Goal: Ask a question: Seek information or help from site administrators or community

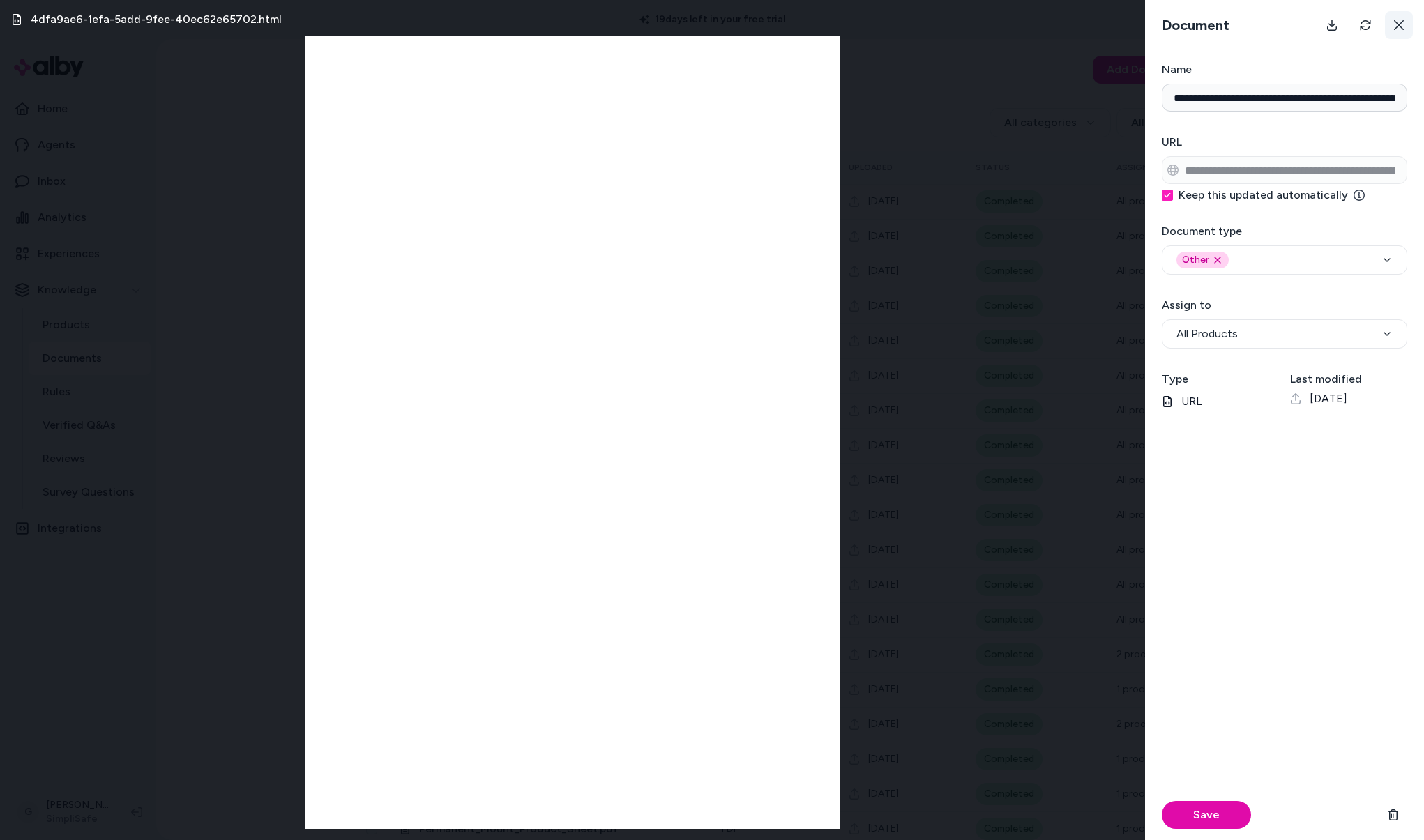
click at [1392, 20] on button at bounding box center [1399, 25] width 28 height 28
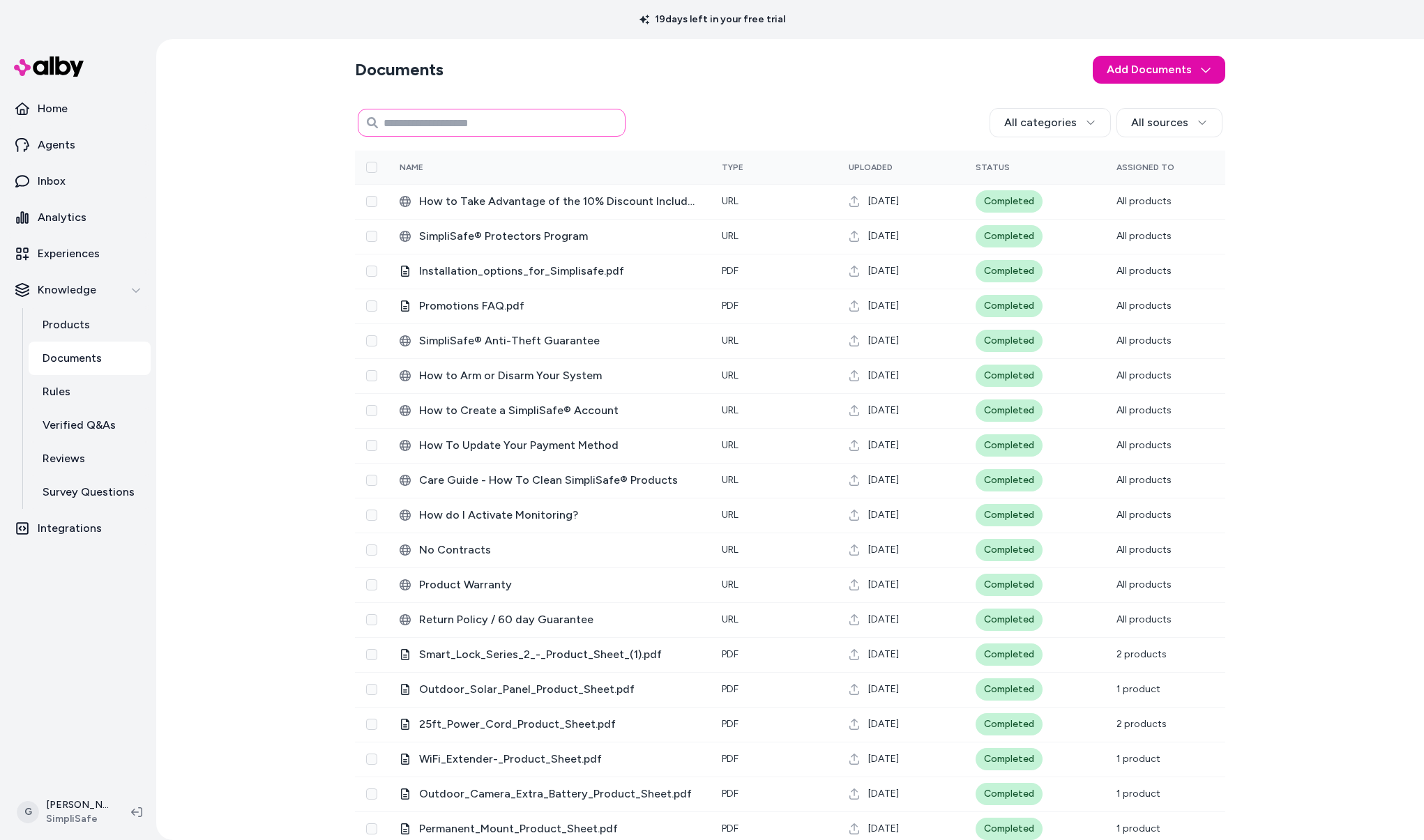
click at [459, 126] on input at bounding box center [492, 123] width 268 height 28
paste input "**********"
type input "**********"
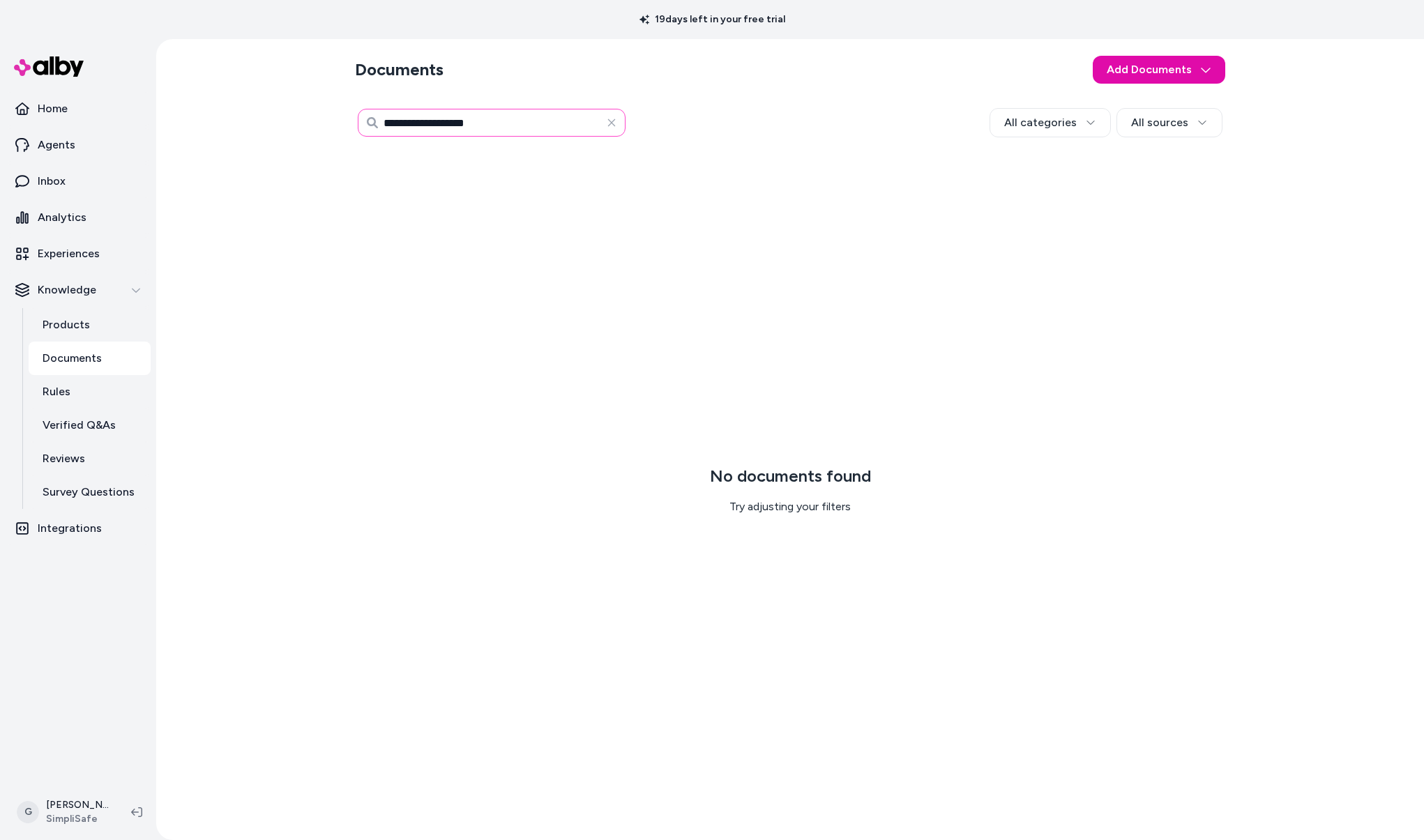
click at [453, 123] on input "**********" at bounding box center [492, 123] width 268 height 28
type input "**********"
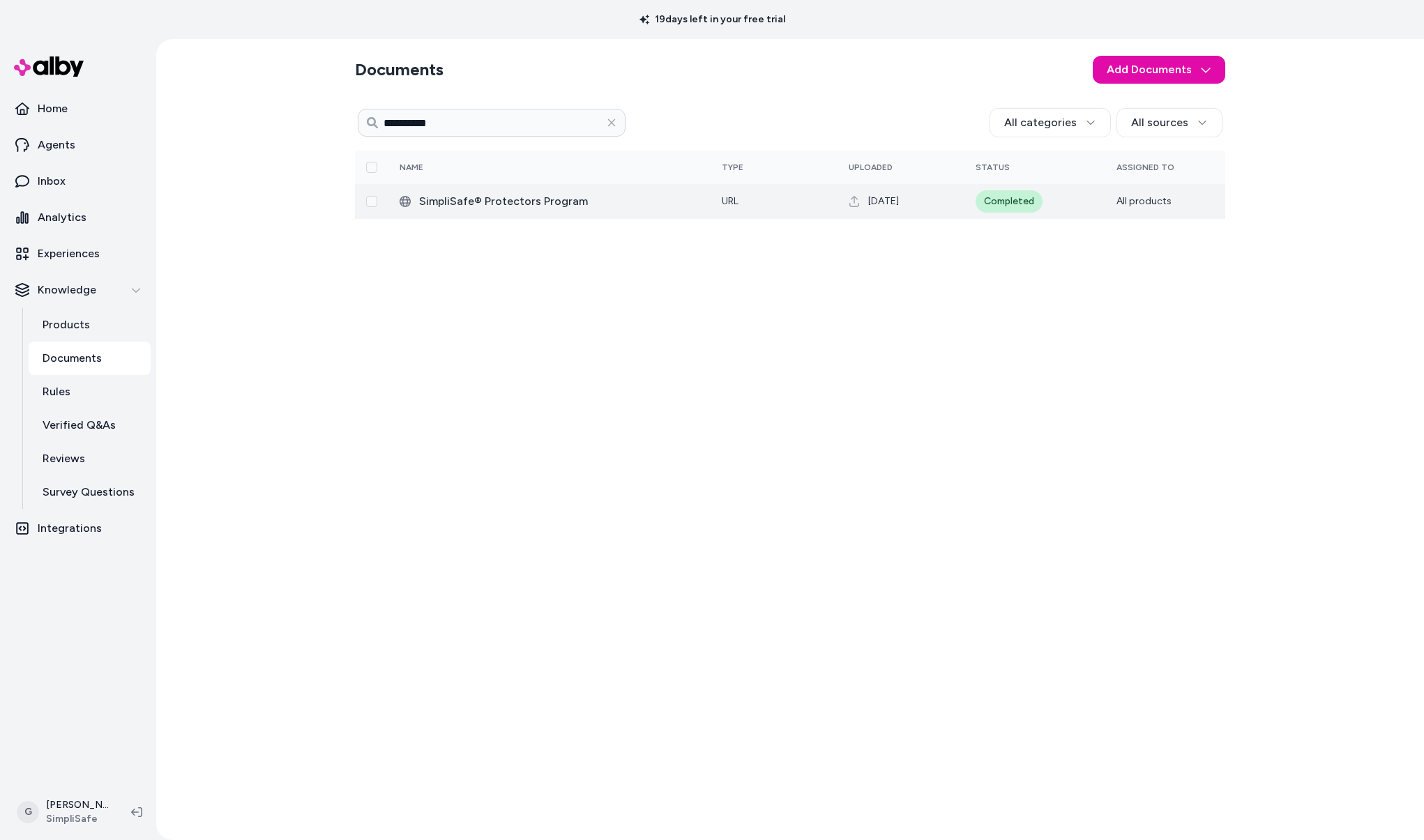
click at [532, 203] on span "‎SimpliSafe® Protectors Program" at bounding box center [559, 201] width 280 height 17
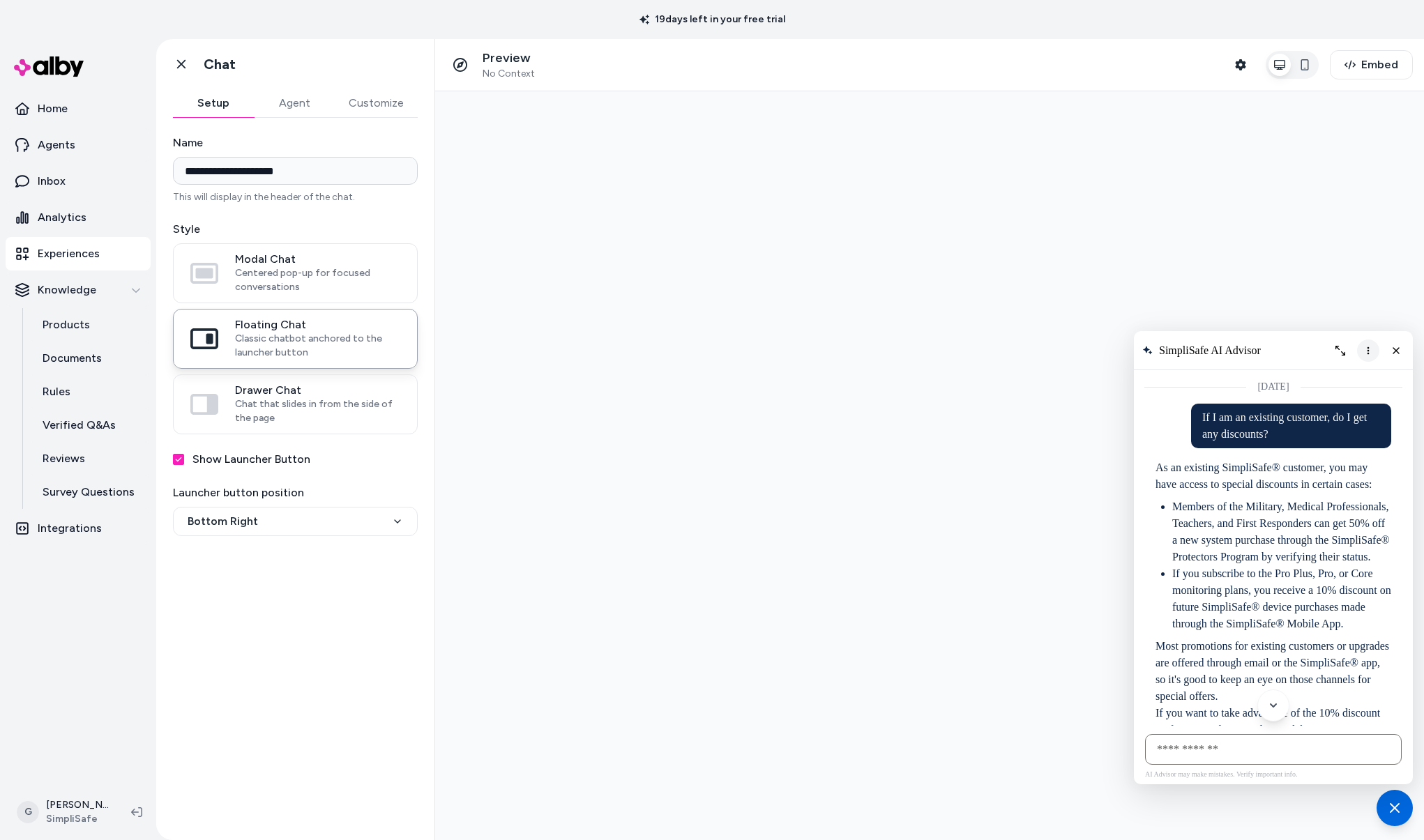
click at [1368, 351] on icon "More options" at bounding box center [1368, 350] width 2 height 8
click at [1327, 387] on button "Clear conversation" at bounding box center [1313, 379] width 132 height 23
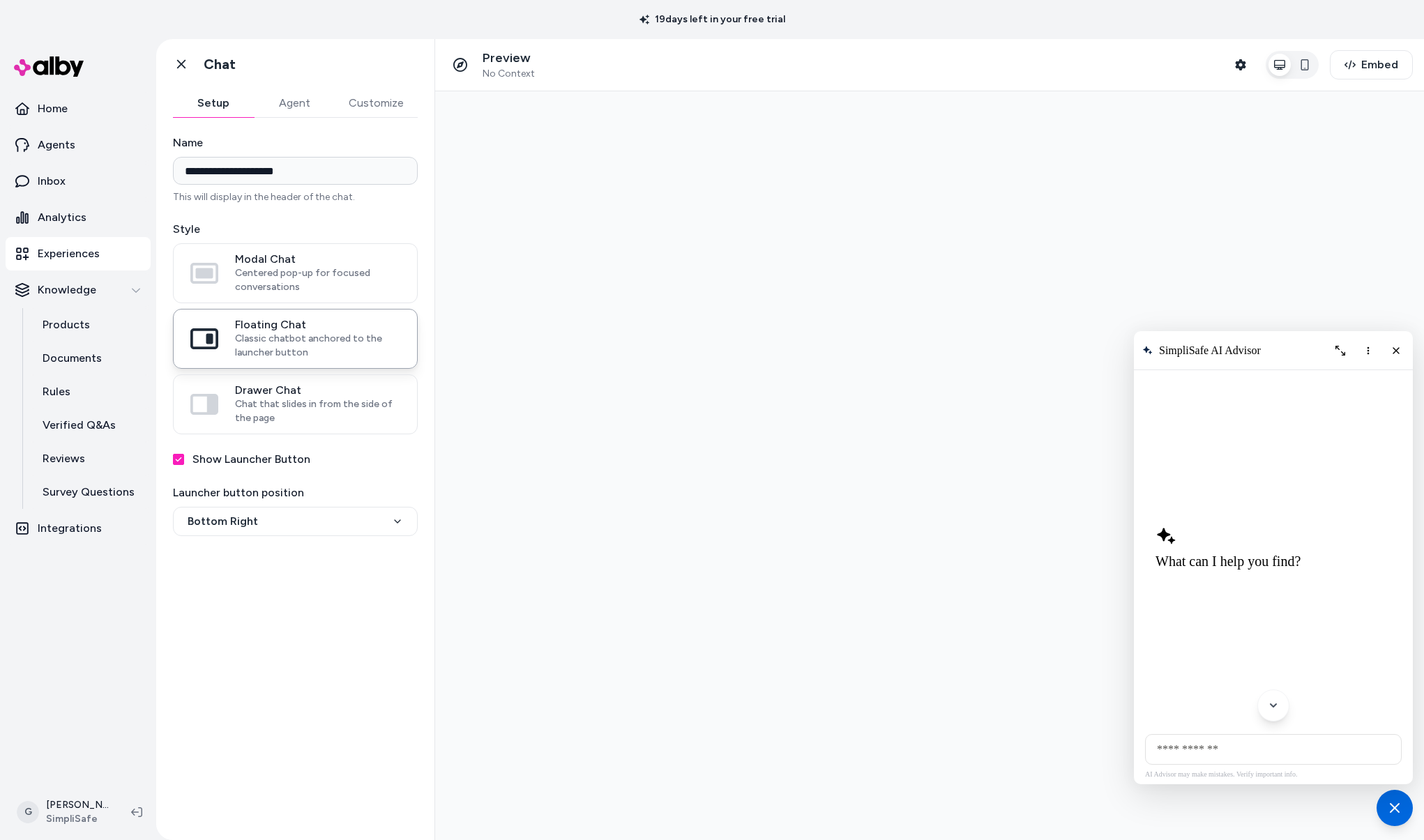
click at [1224, 754] on input "AI Shopping Assistant" at bounding box center [1274, 750] width 257 height 31
type input "**********"
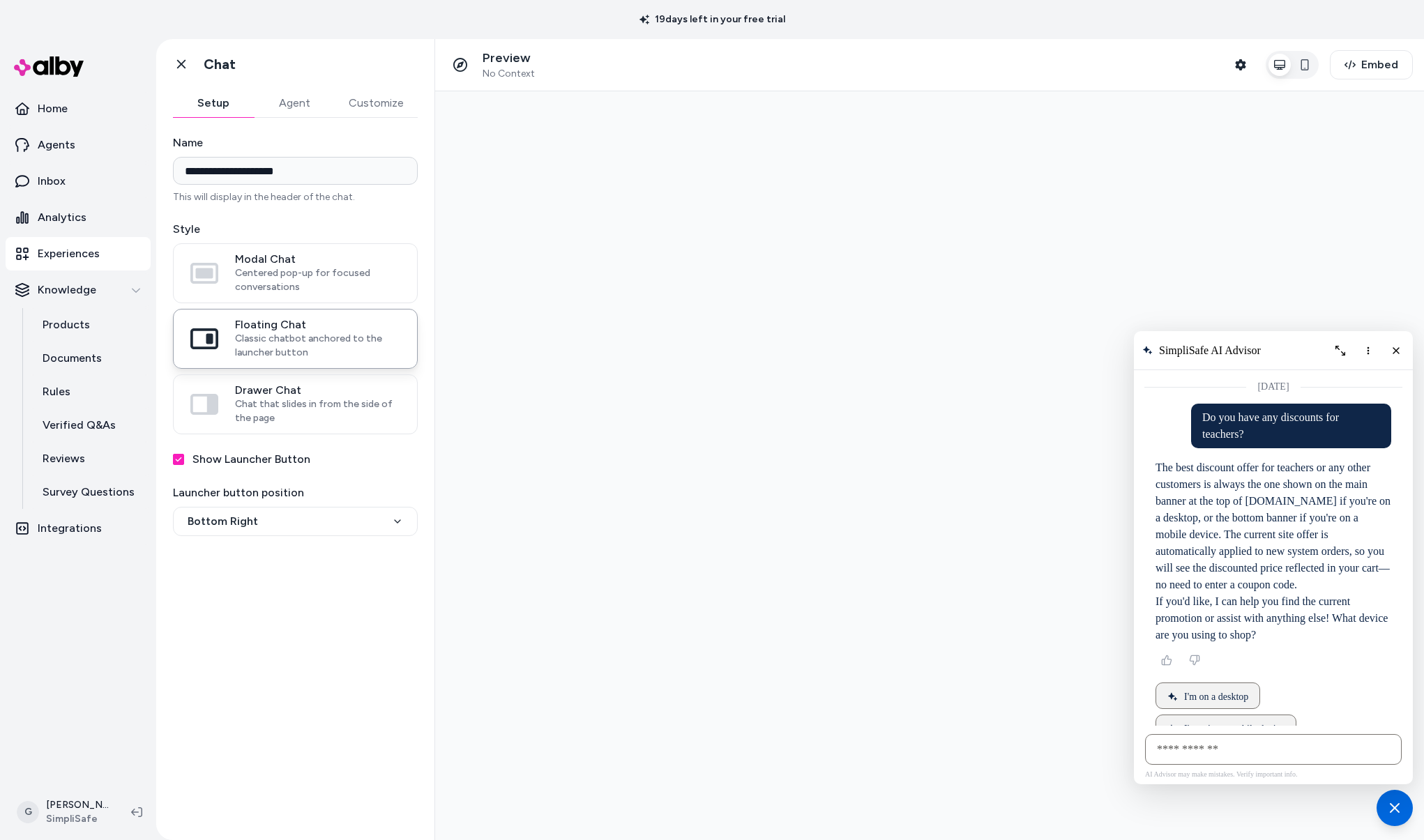
scroll to position [124, 0]
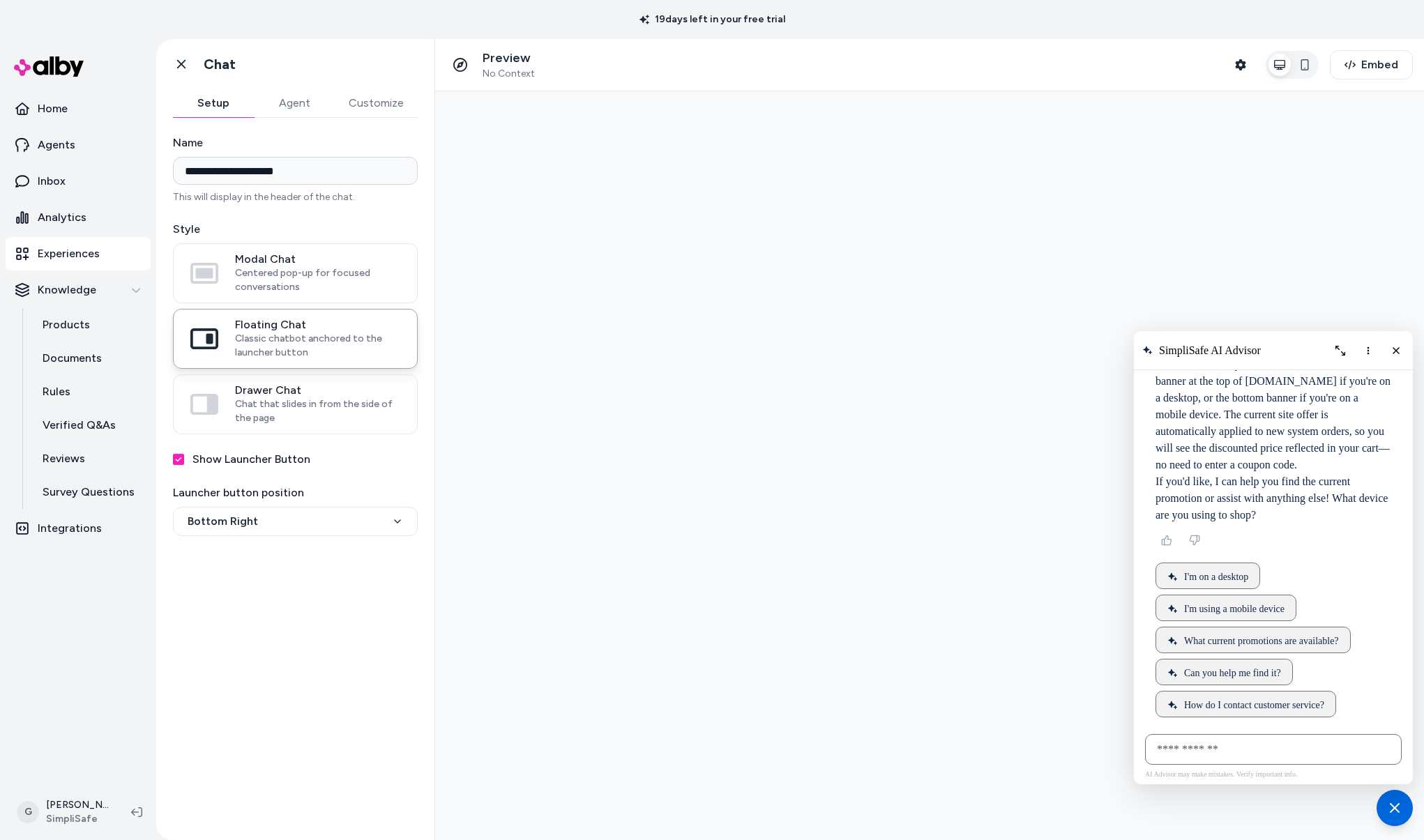
click at [1301, 490] on p "If you'd like, I can help you find the current promotion or assist with anythin…" at bounding box center [1274, 499] width 236 height 50
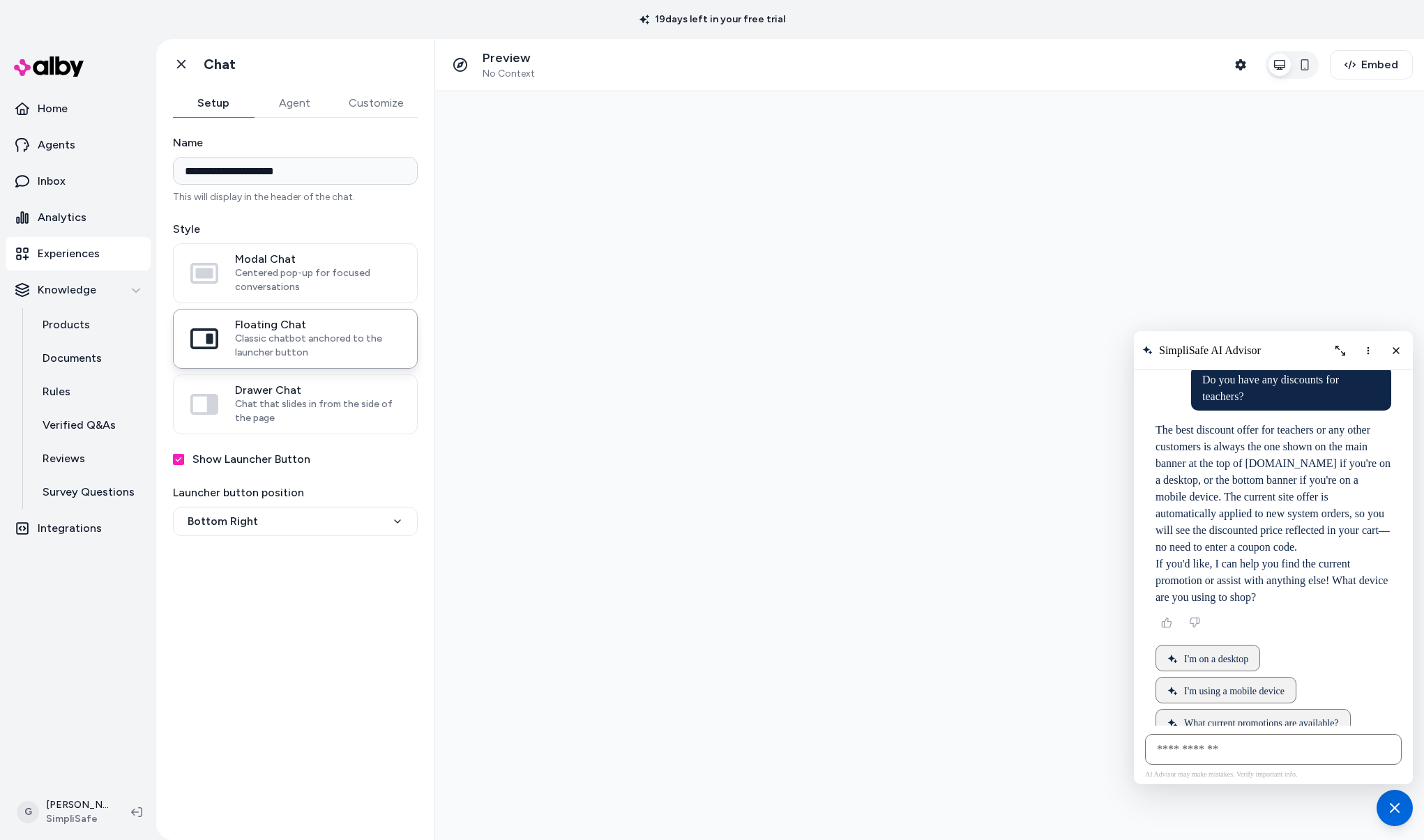
scroll to position [0, 0]
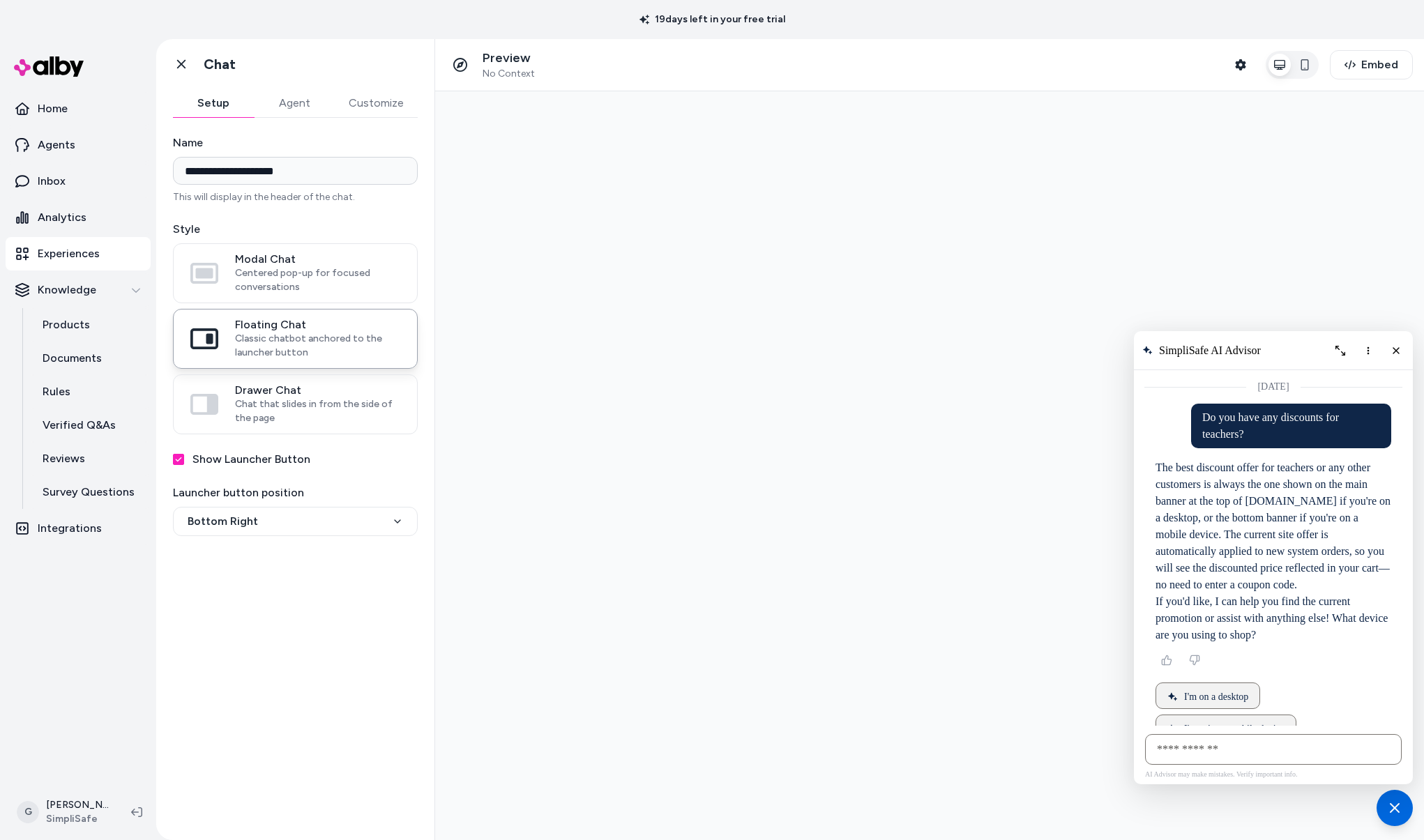
click at [1254, 424] on p "Do you have any discounts for teachers?" at bounding box center [1292, 425] width 178 height 33
click at [1185, 520] on p "The best discount offer for teachers or any other customers is always the one s…" at bounding box center [1274, 526] width 236 height 134
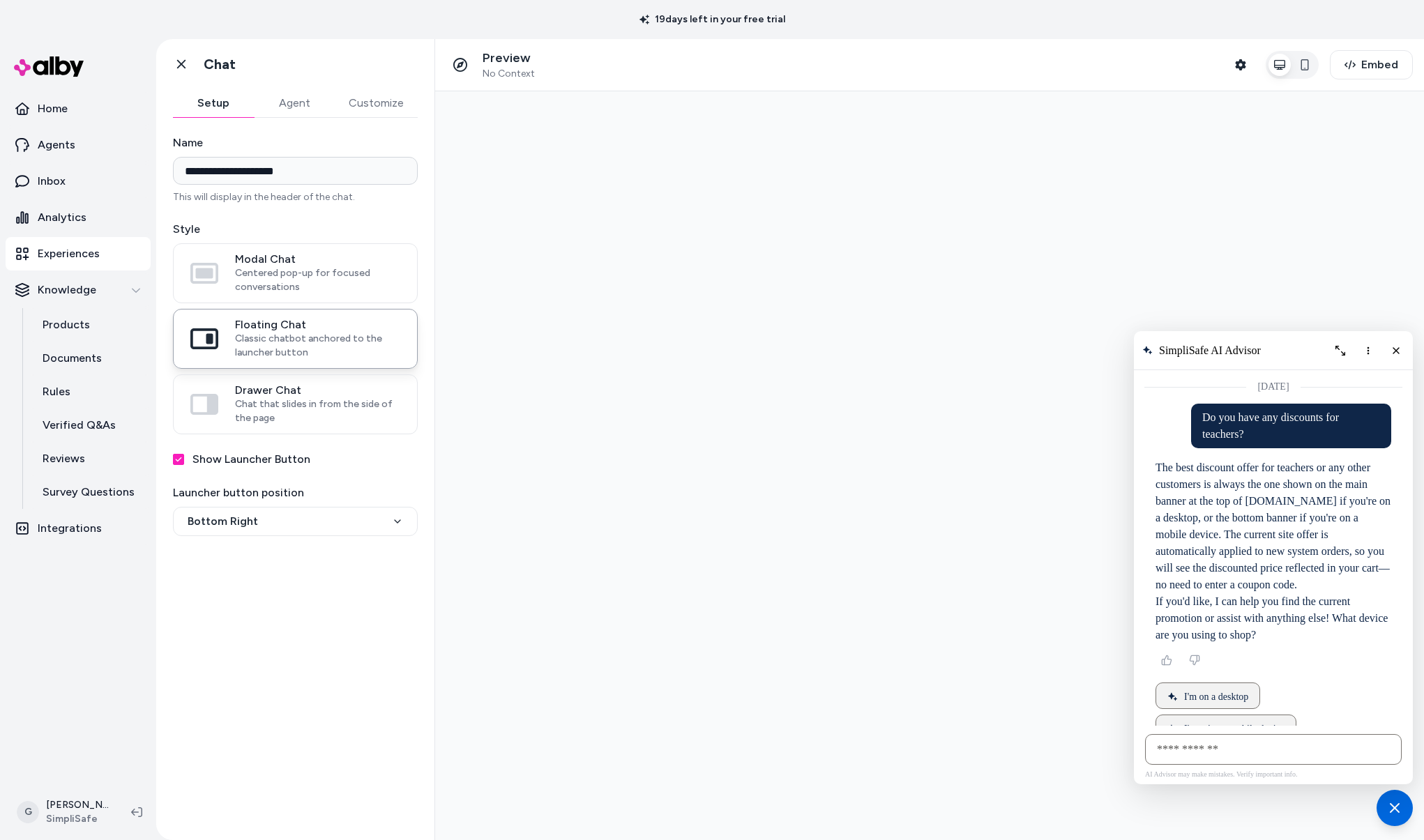
click at [1185, 520] on p "The best discount offer for teachers or any other customers is always the one s…" at bounding box center [1274, 526] width 236 height 134
click at [1242, 608] on p "If you'd like, I can help you find the current promotion or assist with anythin…" at bounding box center [1274, 618] width 236 height 50
drag, startPoint x: 1305, startPoint y: 639, endPoint x: 1137, endPoint y: 474, distance: 235.5
click at [1145, 474] on div "AI Shopping Assistant" at bounding box center [1274, 625] width 258 height 442
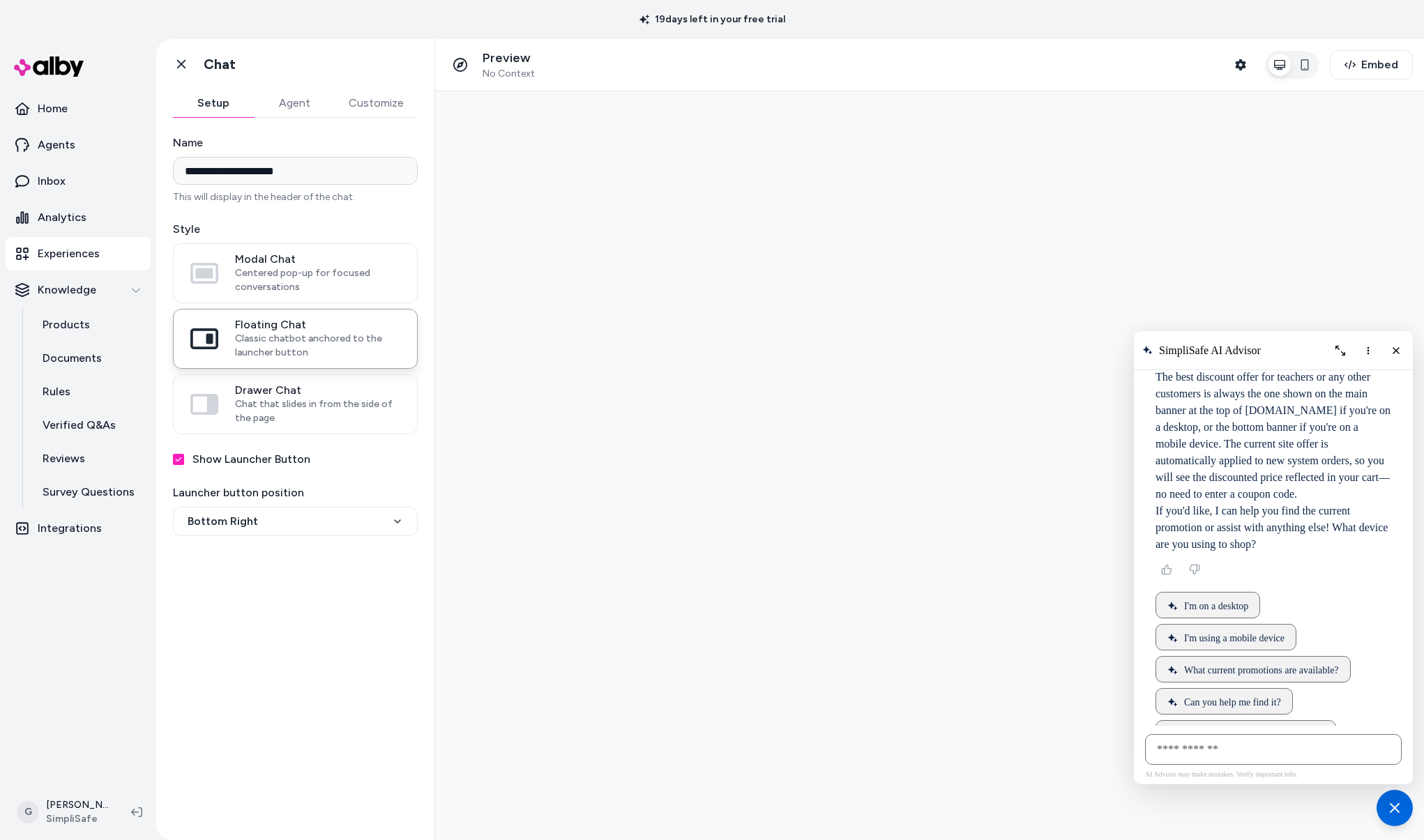
scroll to position [124, 0]
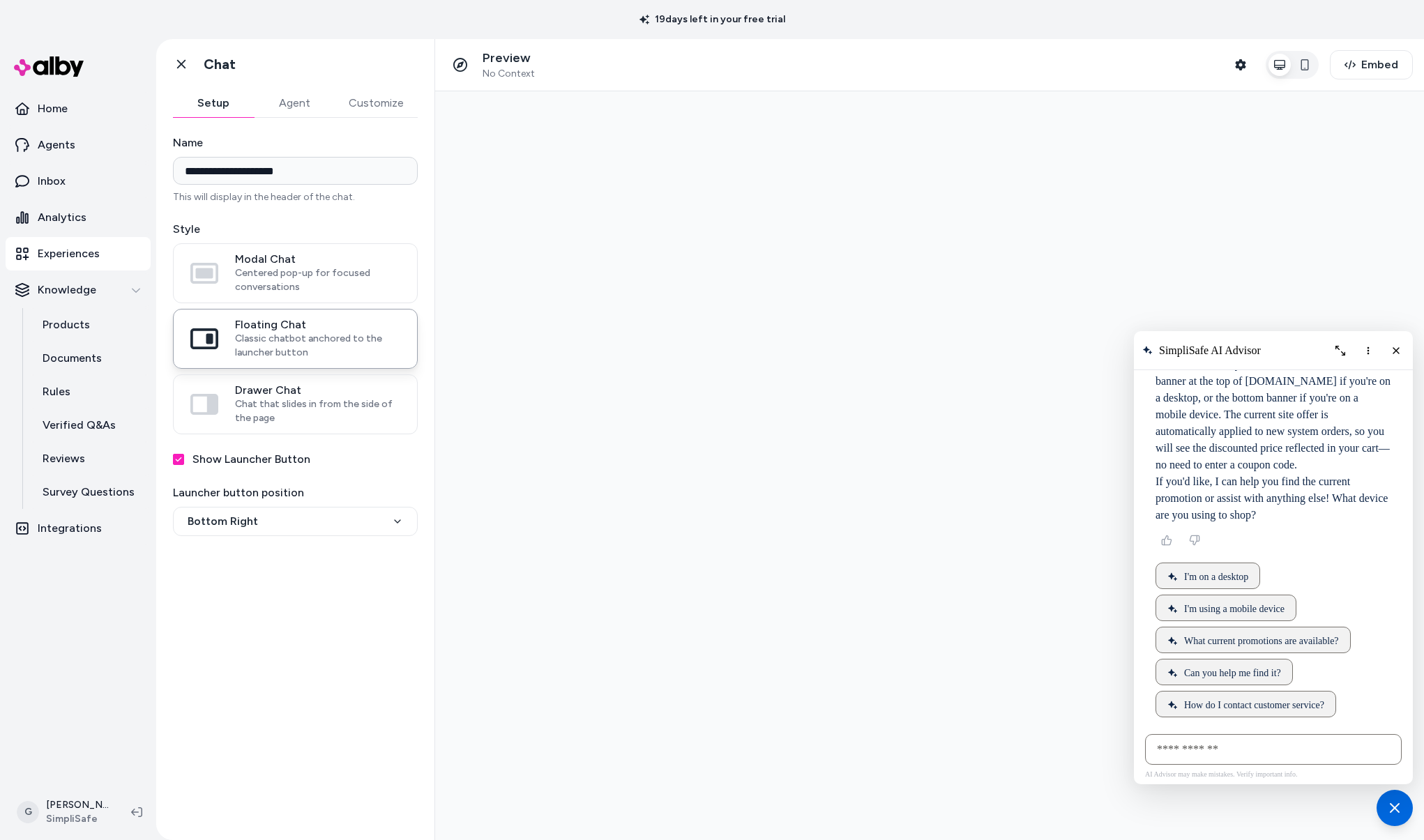
click at [1318, 408] on p "The best discount offer for teachers or any other customers is always the one s…" at bounding box center [1274, 407] width 236 height 134
click at [607, 228] on div at bounding box center [929, 466] width 989 height 749
click at [87, 188] on link "Inbox" at bounding box center [78, 181] width 145 height 33
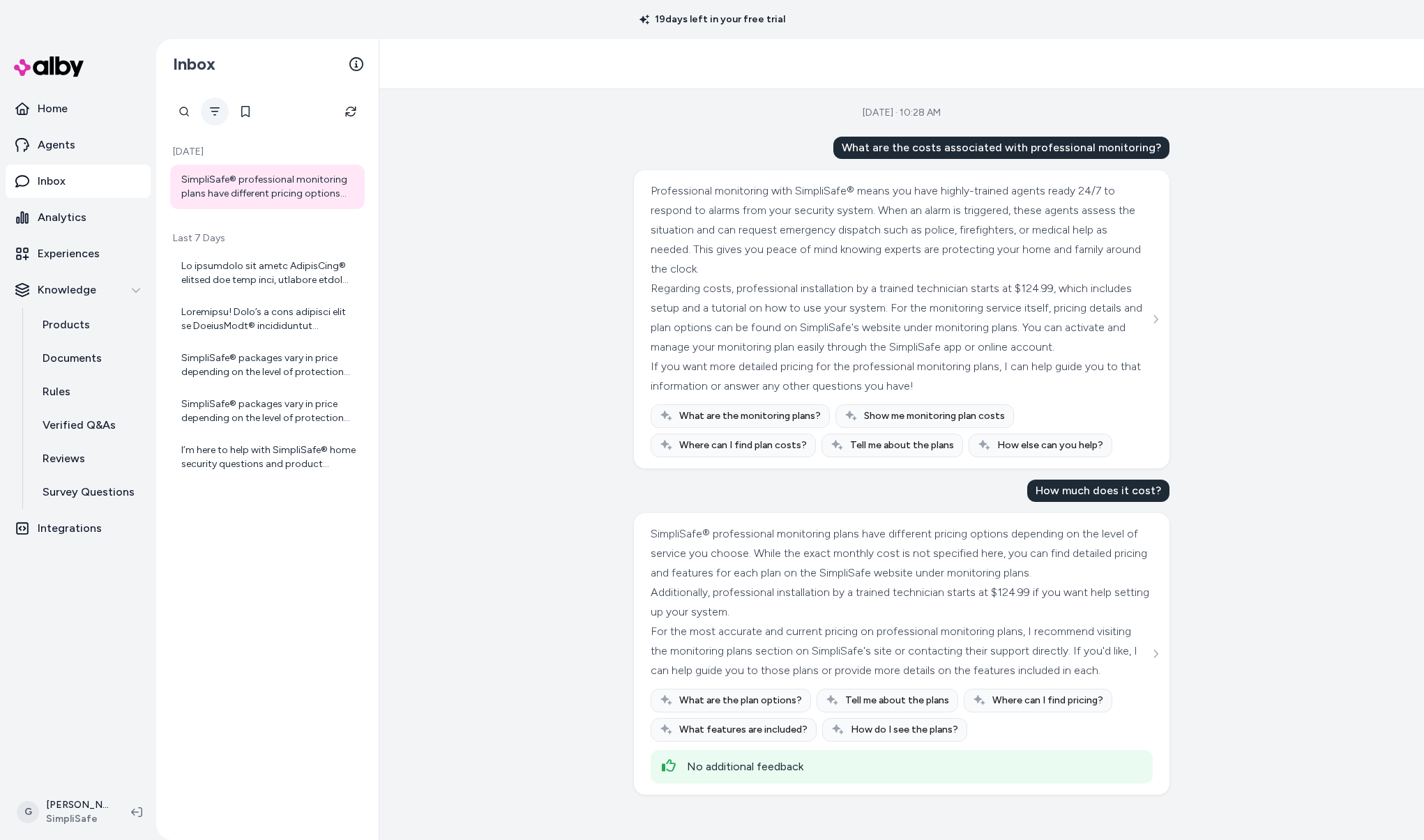
click at [220, 115] on button "Filter" at bounding box center [215, 111] width 28 height 28
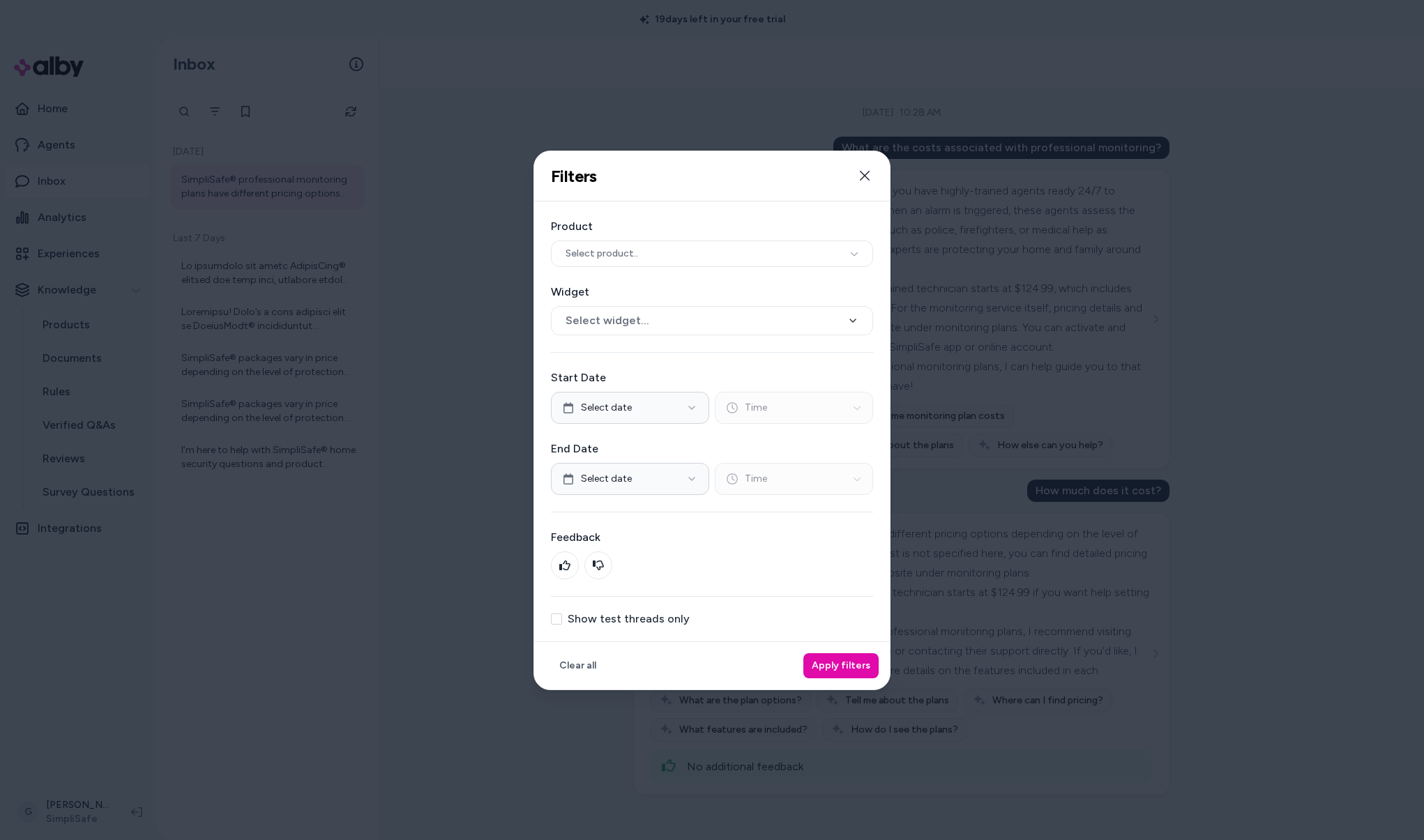
click at [559, 623] on button "Show test threads only" at bounding box center [557, 619] width 11 height 11
click at [837, 667] on button "Apply filters" at bounding box center [840, 666] width 75 height 25
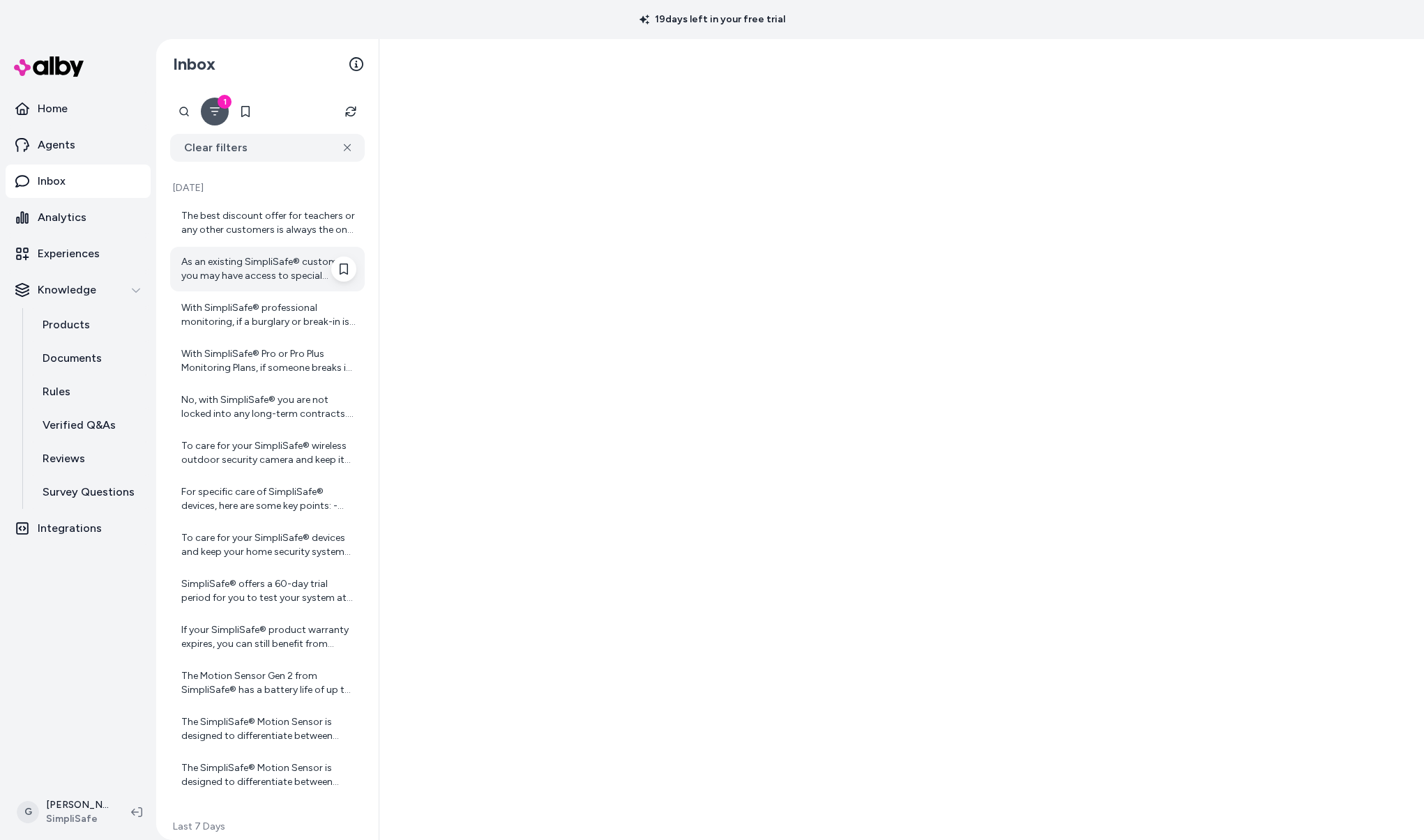
click at [286, 247] on div "As an existing SimpliSafe® customer, you may have access to special discounts i…" at bounding box center [267, 269] width 195 height 44
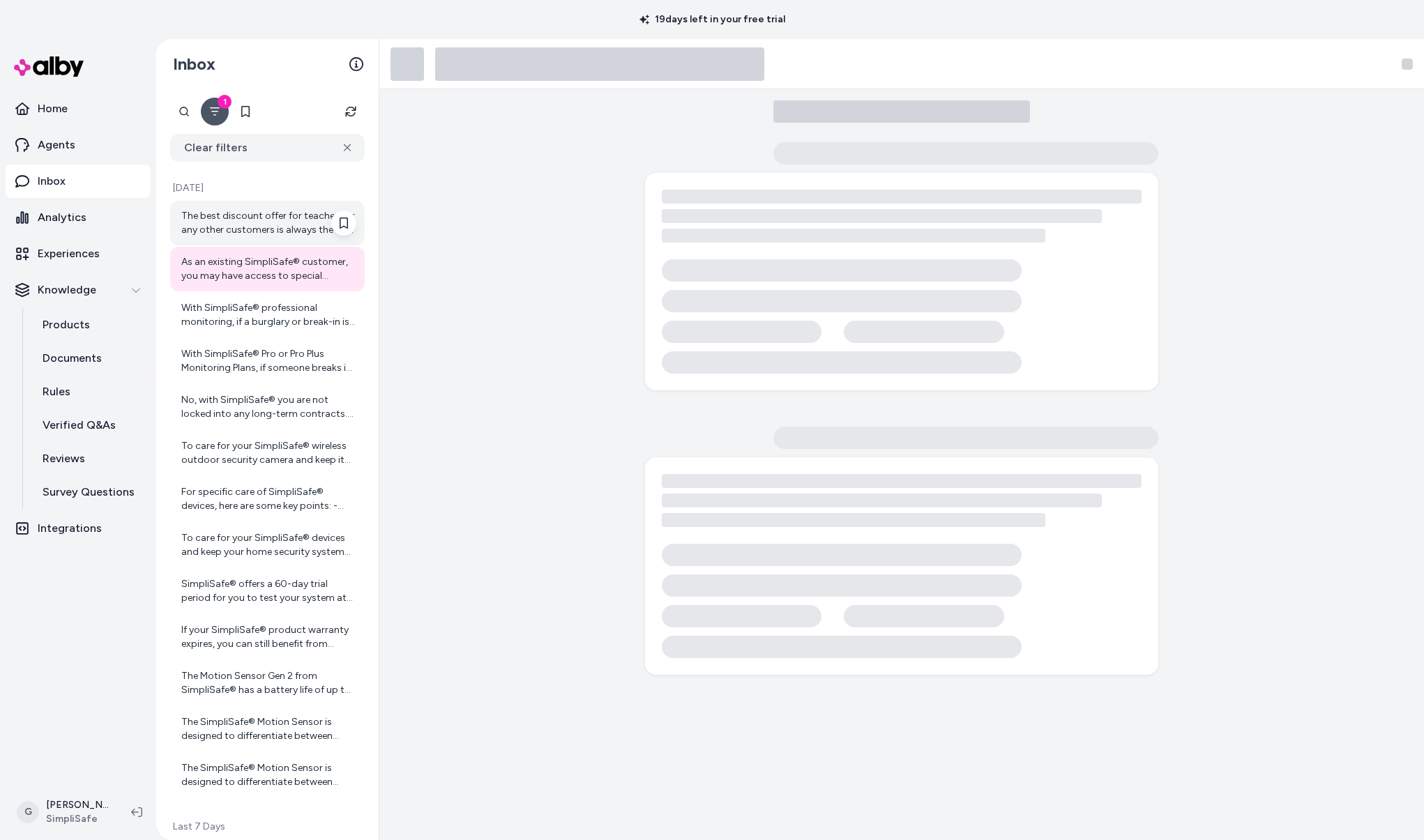
click at [285, 211] on div "The best discount offer for teachers or any other customers is always the one s…" at bounding box center [269, 223] width 175 height 28
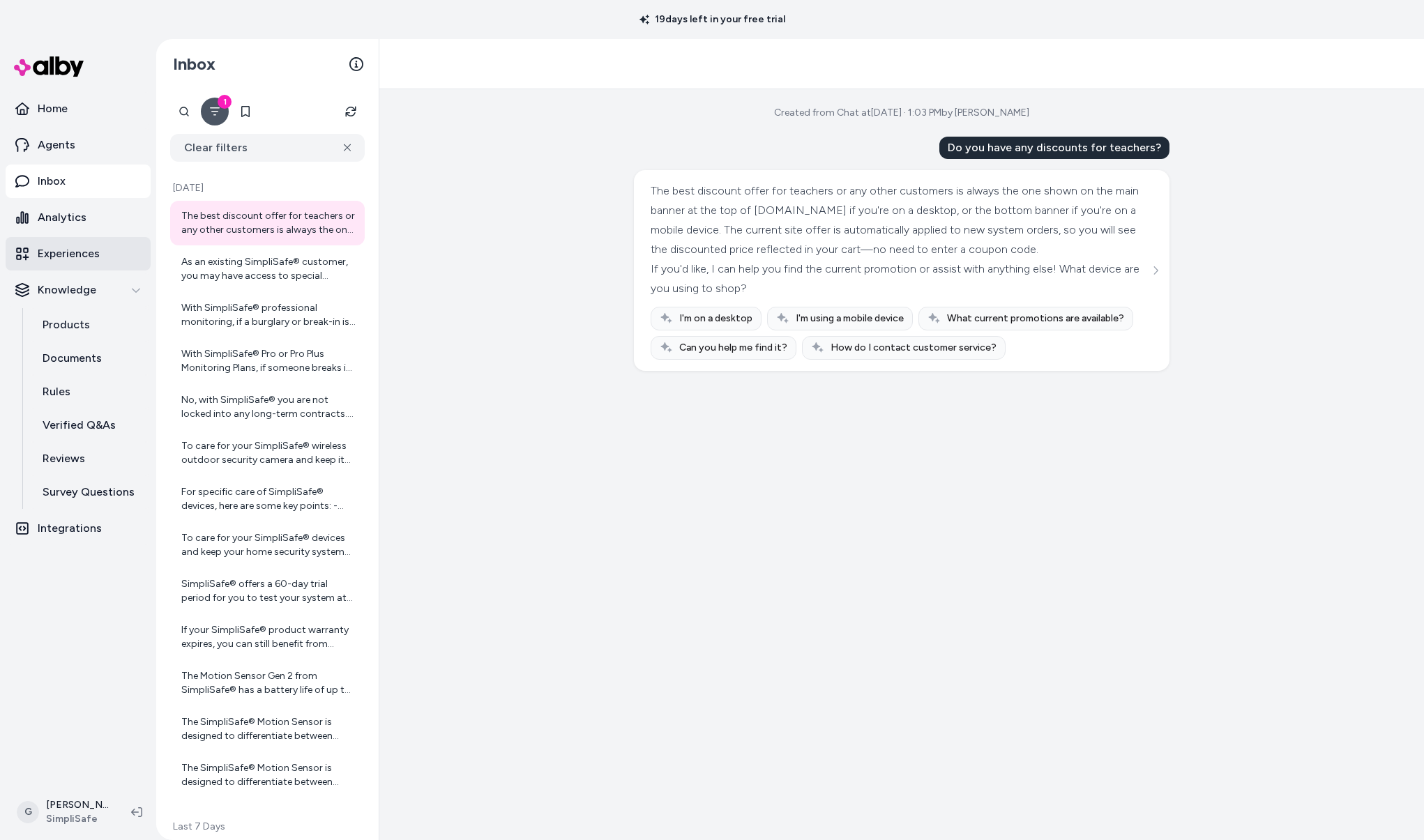
click at [70, 253] on p "Experiences" at bounding box center [69, 253] width 62 height 17
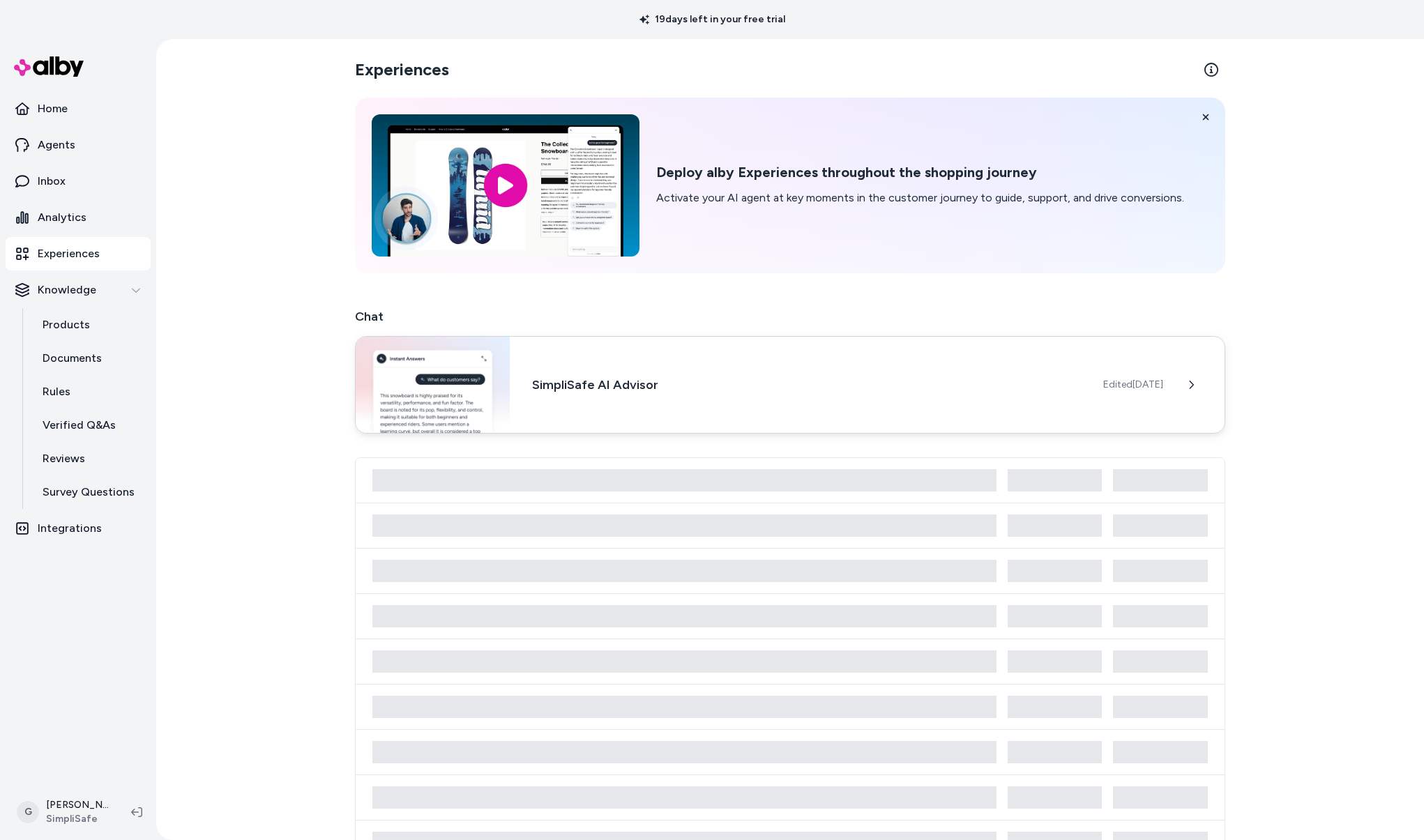
click at [619, 386] on h3 "SimpliSafe AI Advisor" at bounding box center [806, 385] width 549 height 19
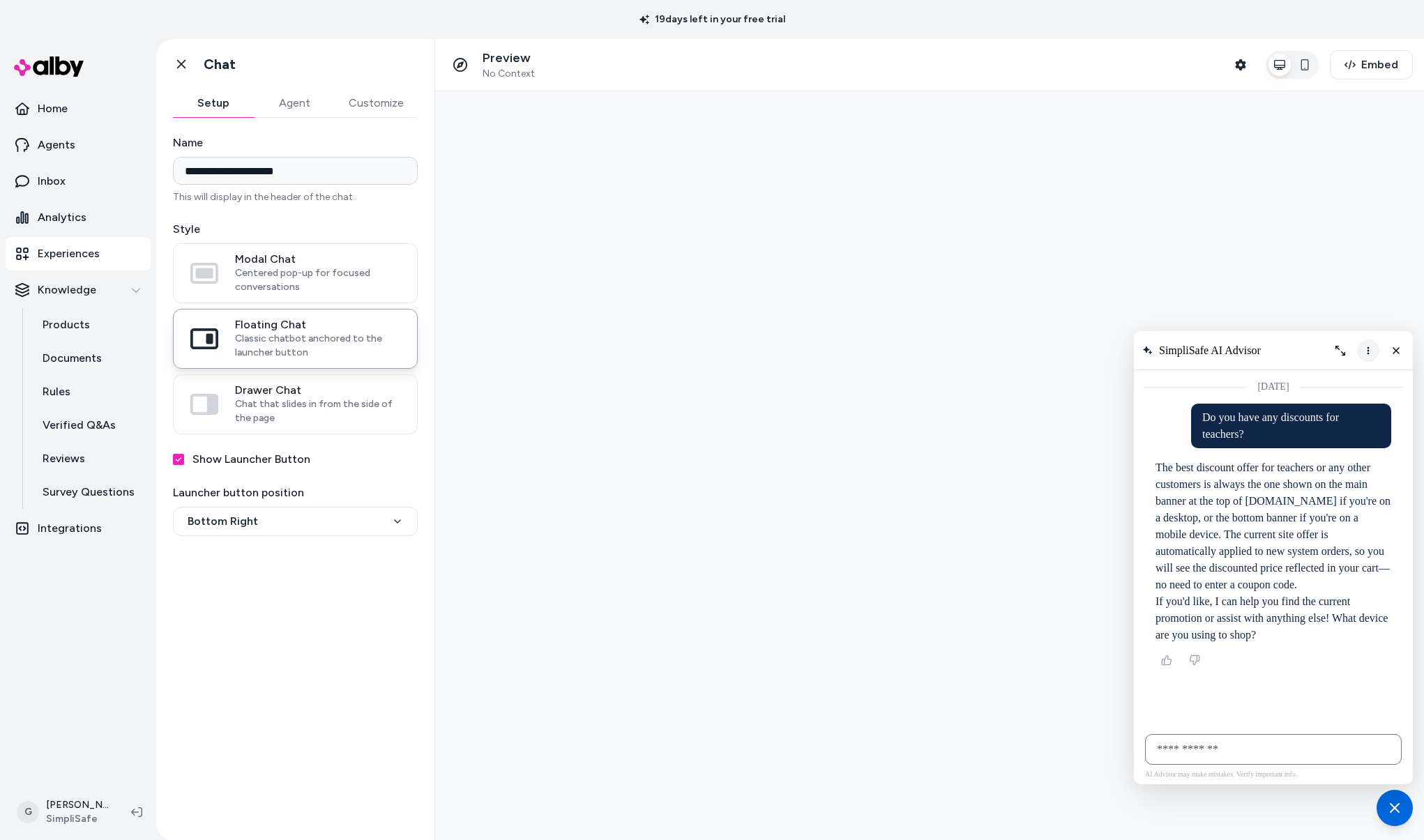
click at [1372, 346] on icon "More options" at bounding box center [1368, 351] width 11 height 11
click at [1340, 379] on span "Clear conversation" at bounding box center [1313, 379] width 73 height 11
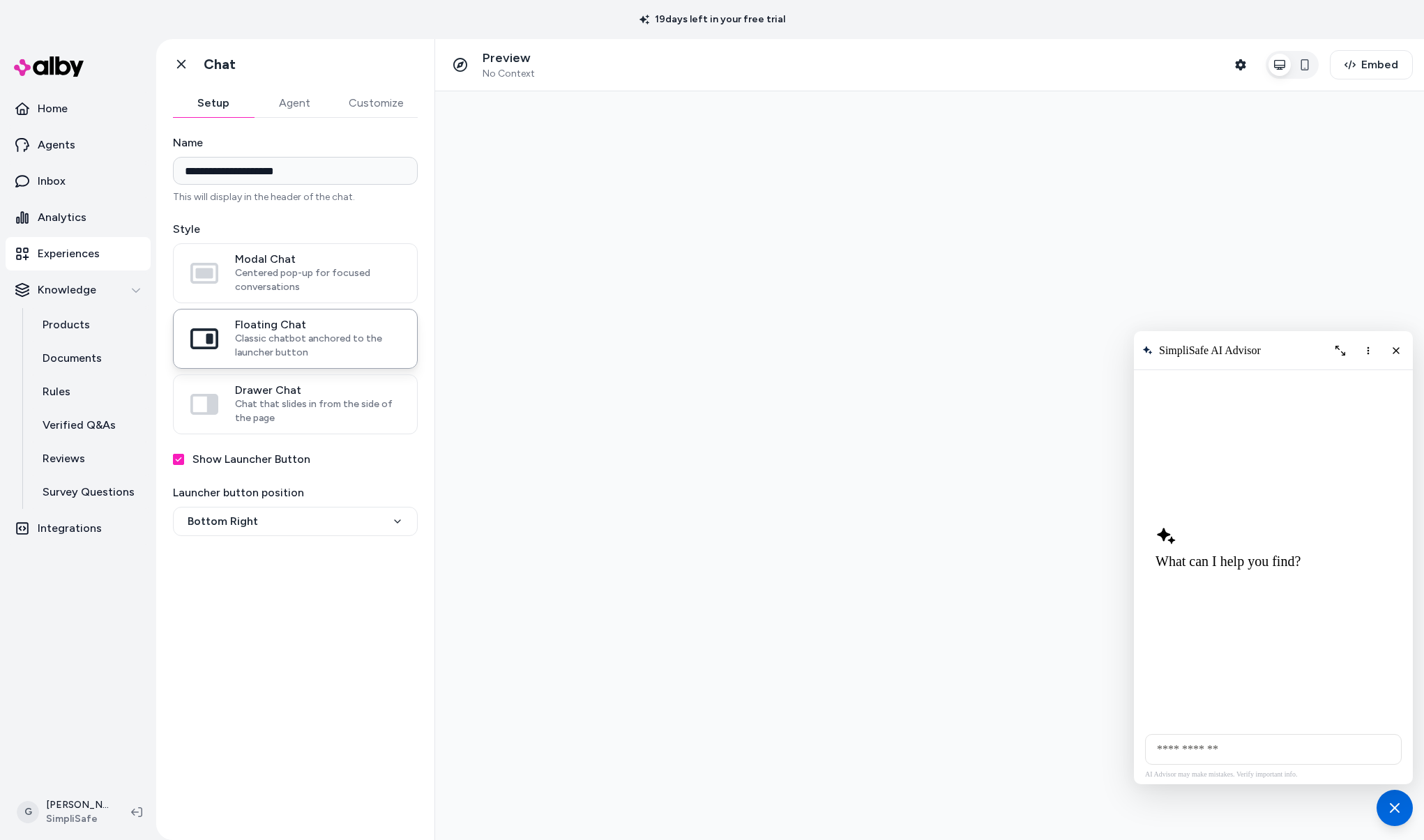
click at [1229, 760] on input "AI Shopping Assistant" at bounding box center [1274, 750] width 257 height 31
type input "**********"
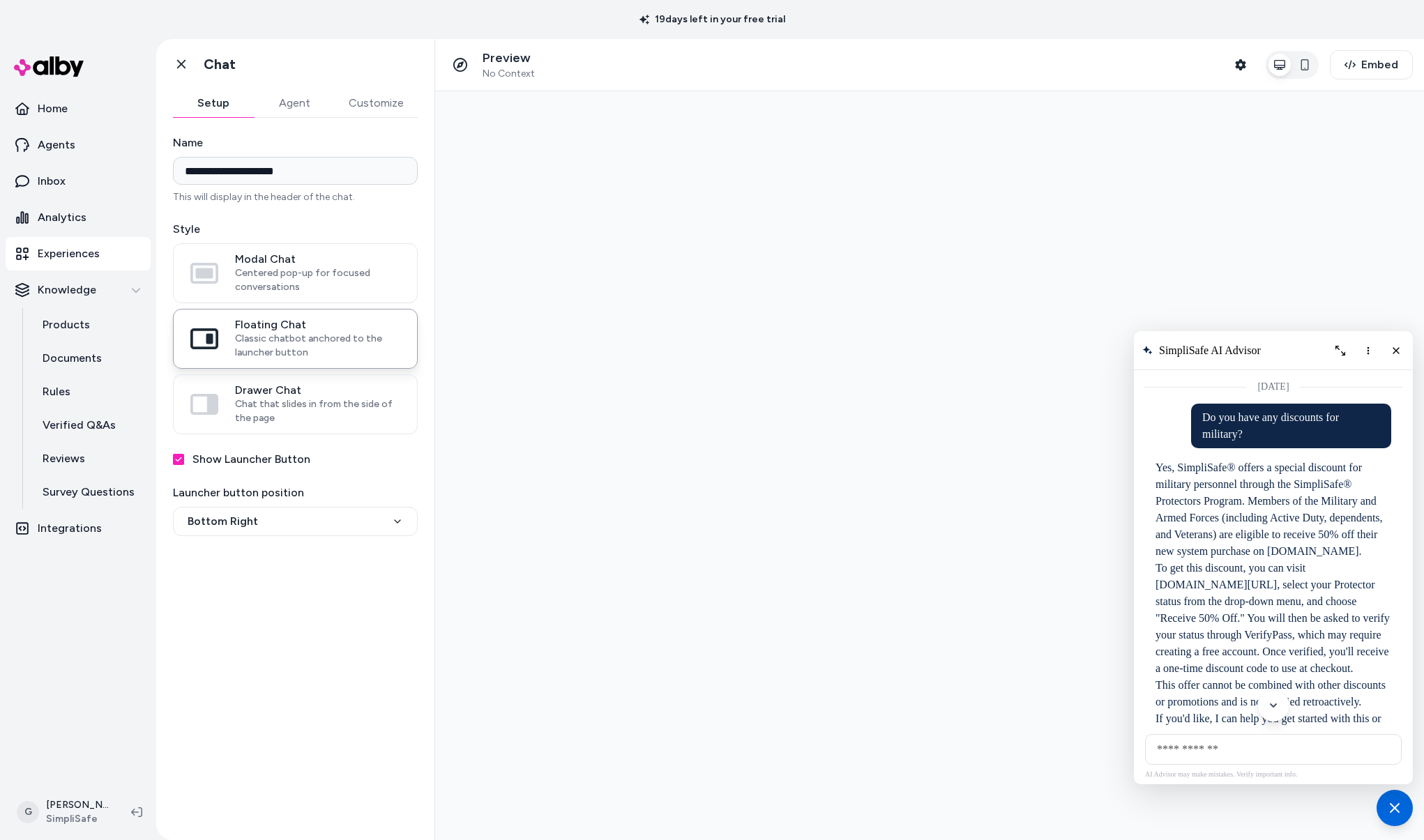
click at [1179, 746] on input "AI Shopping Assistant" at bounding box center [1274, 750] width 257 height 31
type input "**********"
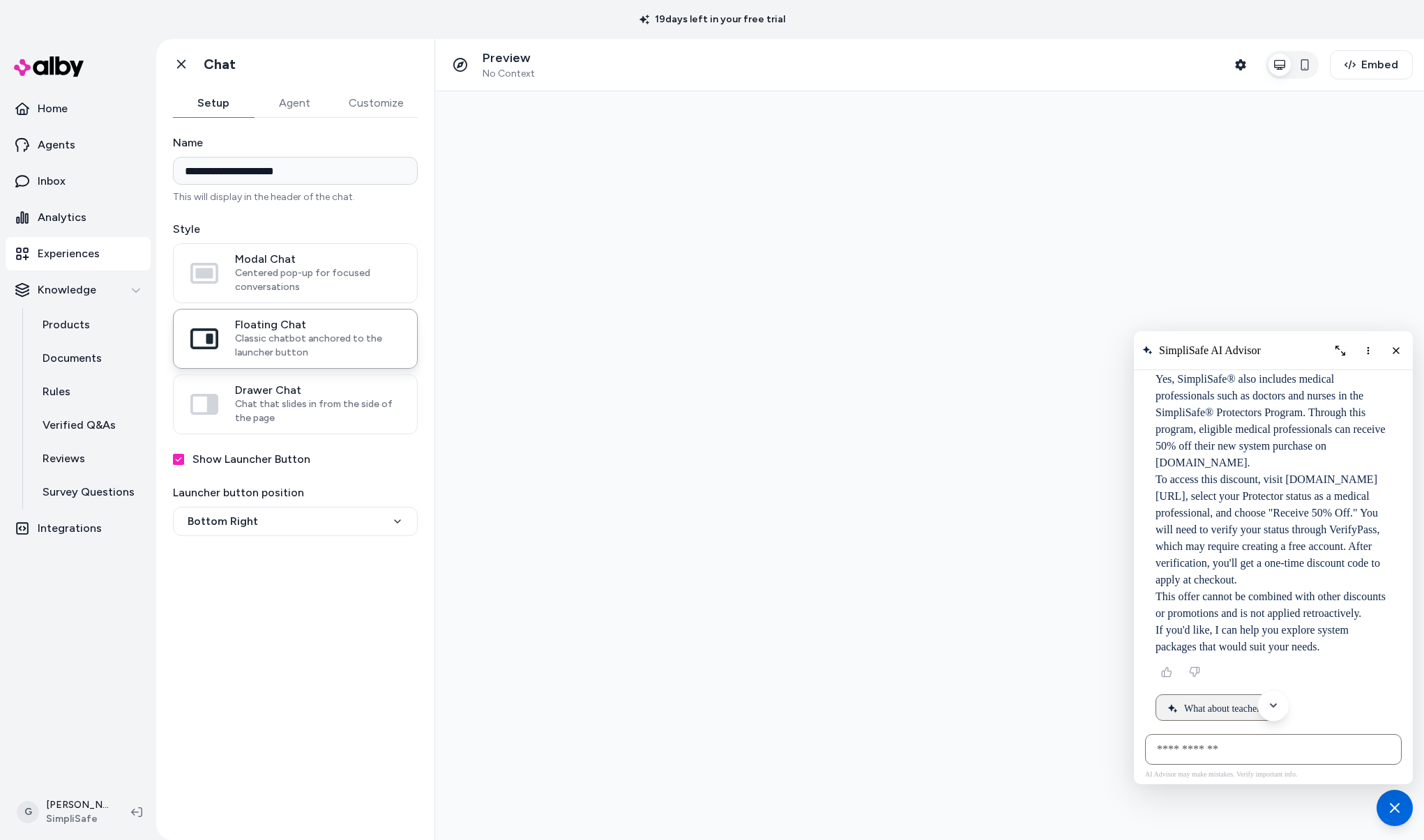
scroll to position [671, 0]
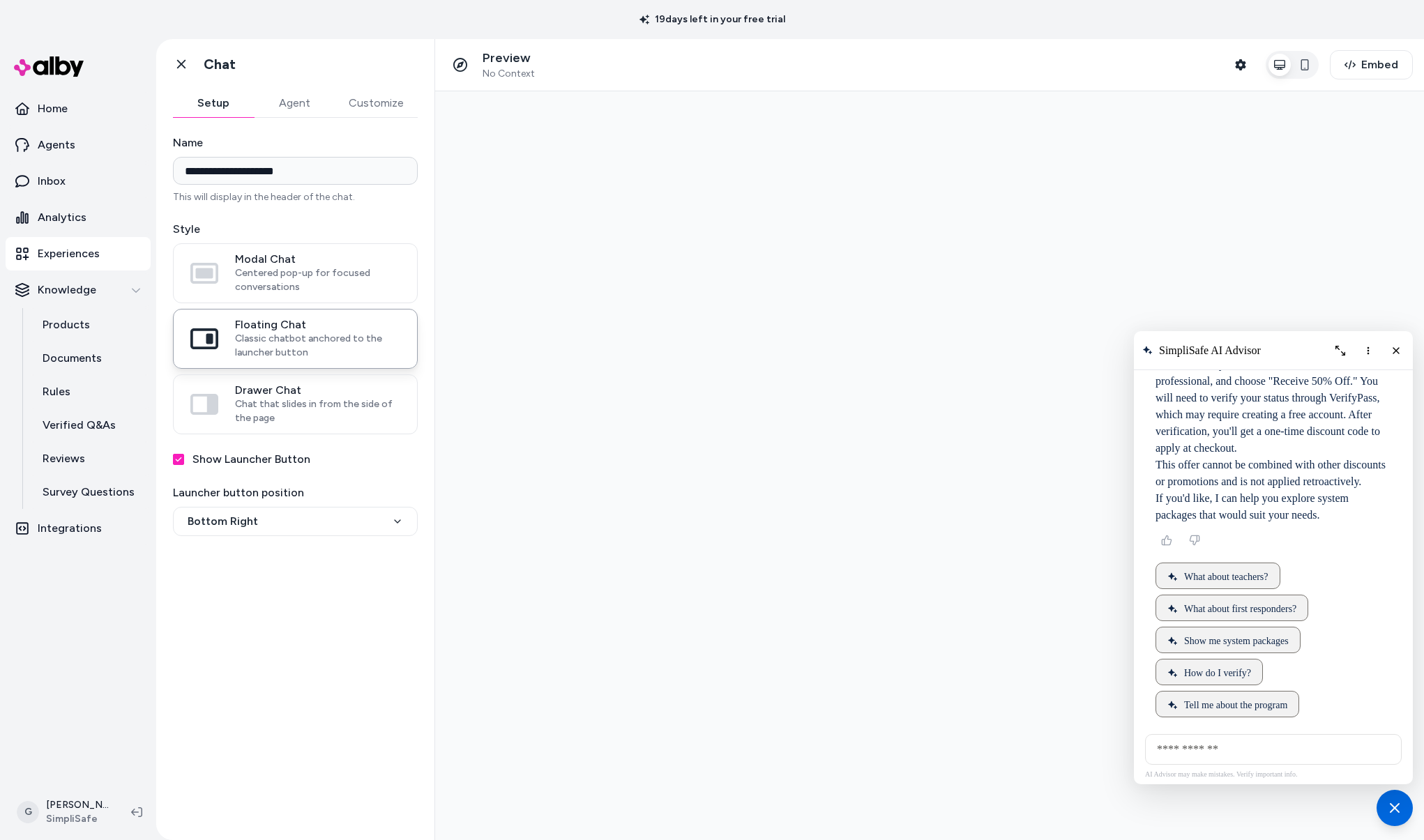
click at [1183, 749] on input "AI Shopping Assistant" at bounding box center [1274, 750] width 257 height 31
click at [1191, 579] on span "What about teachers?" at bounding box center [1226, 577] width 85 height 11
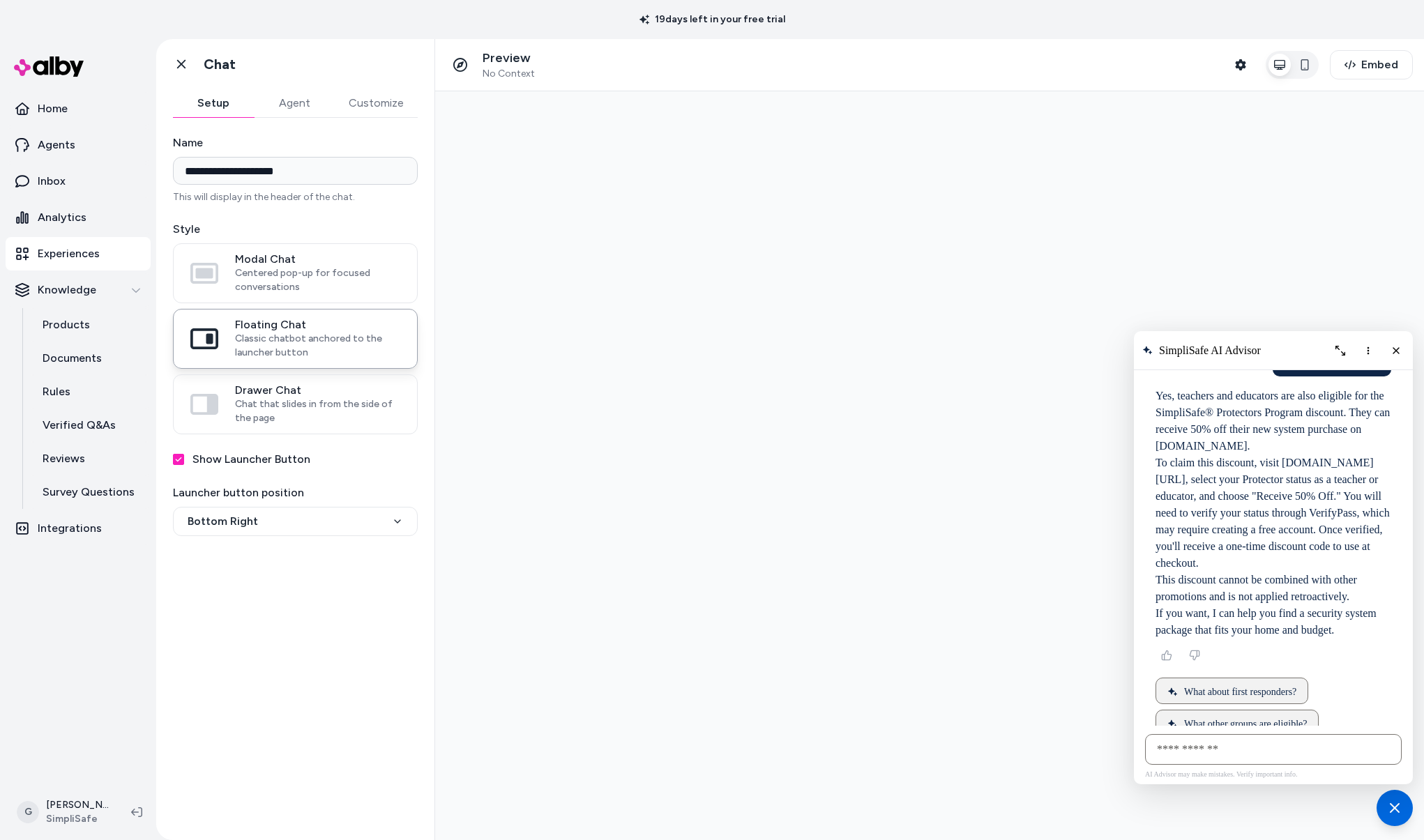
scroll to position [1017, 0]
